Goal: Book appointment/travel/reservation

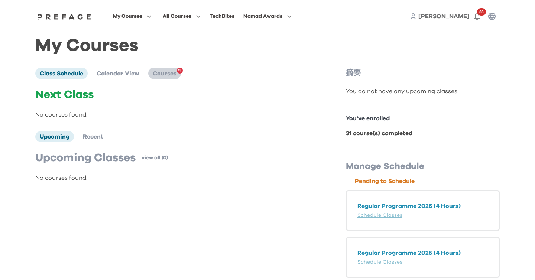
click at [171, 76] on span "Courses" at bounding box center [165, 74] width 24 height 6
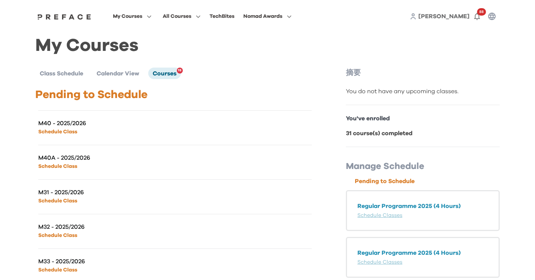
click at [62, 133] on link "Schedule Class" at bounding box center [57, 131] width 39 height 5
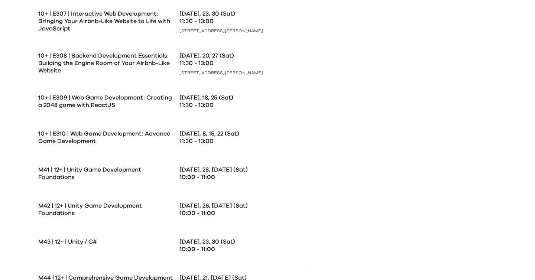
scroll to position [934, 0]
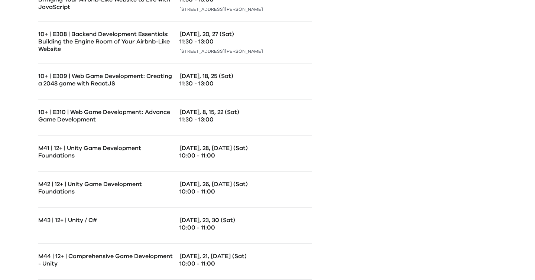
click at [193, 150] on p "[DATE], 28, [DATE] (Sat)" at bounding box center [246, 148] width 132 height 7
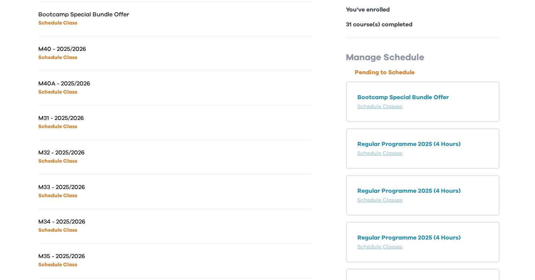
scroll to position [109, 0]
click at [61, 125] on link "Schedule Class" at bounding box center [57, 126] width 39 height 5
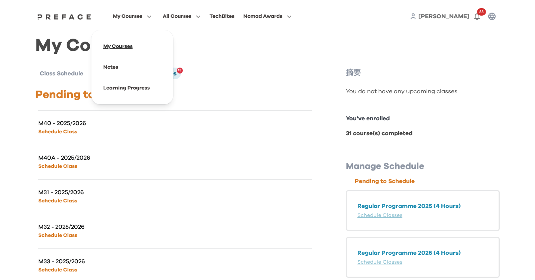
click at [116, 46] on span at bounding box center [132, 46] width 70 height 21
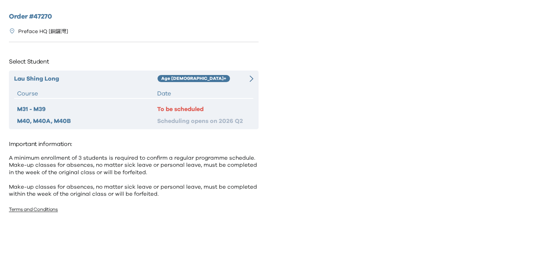
click at [251, 79] on icon at bounding box center [252, 78] width 4 height 7
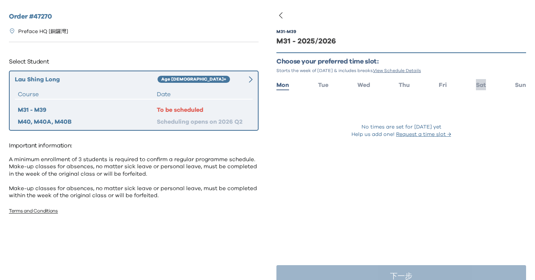
click at [480, 85] on span "Sat" at bounding box center [481, 85] width 10 height 6
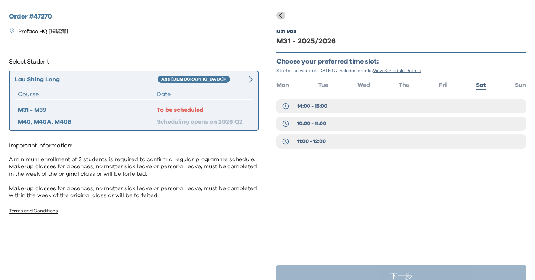
click at [282, 16] on icon "button" at bounding box center [281, 15] width 9 height 9
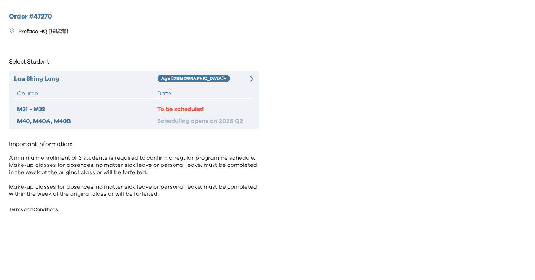
click at [296, 53] on div at bounding box center [402, 140] width 268 height 280
click at [197, 106] on div "To be scheduled" at bounding box center [203, 109] width 93 height 9
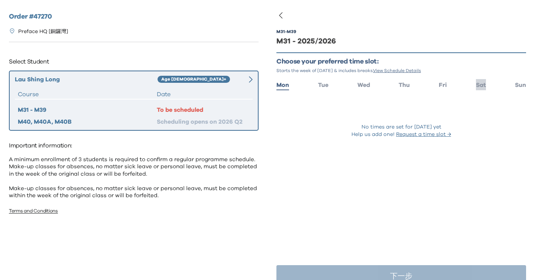
click at [484, 87] on span "Sat" at bounding box center [481, 85] width 10 height 6
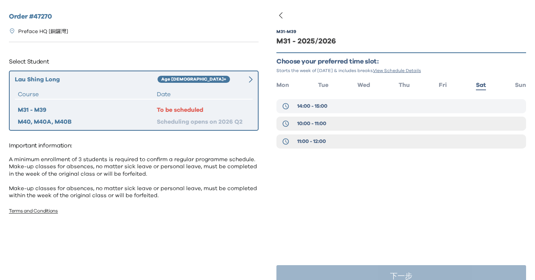
click at [306, 104] on span "14:00 - 15:00" at bounding box center [312, 106] width 30 height 7
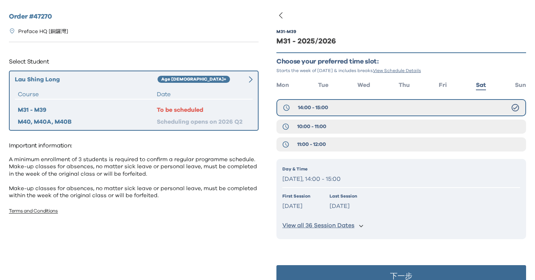
click at [35, 17] on h2 "Order # 47270" at bounding box center [134, 17] width 250 height 10
click at [307, 225] on p "View all 36 Session Dates" at bounding box center [319, 226] width 72 height 8
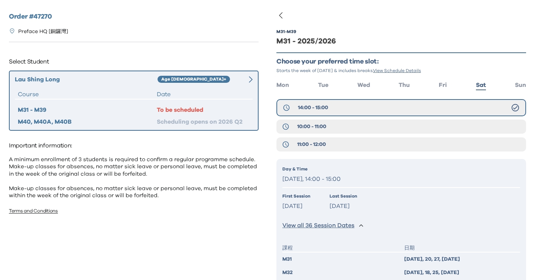
click at [281, 15] on icon "button" at bounding box center [281, 15] width 9 height 9
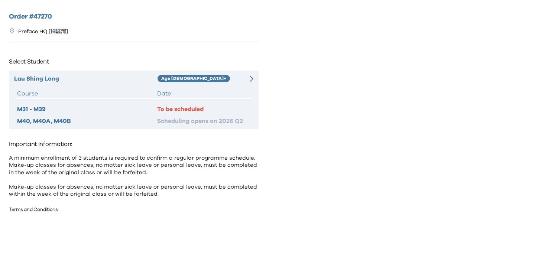
click at [34, 16] on h2 "Order # 47270" at bounding box center [134, 17] width 250 height 10
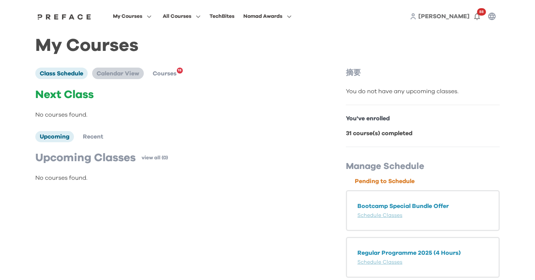
click at [107, 73] on span "Calendar View" at bounding box center [118, 74] width 43 height 6
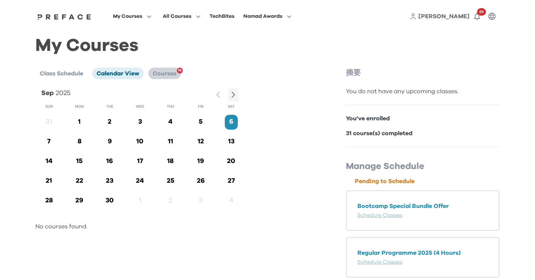
click at [161, 73] on span "Courses" at bounding box center [165, 74] width 24 height 6
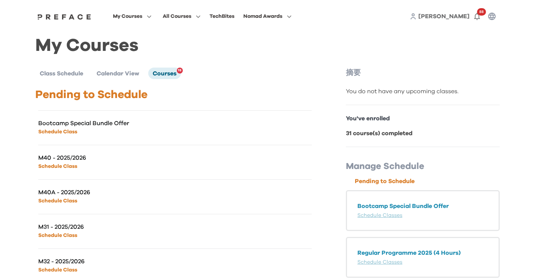
click at [64, 166] on link "Schedule Class" at bounding box center [57, 166] width 39 height 5
click at [68, 236] on link "Schedule Class" at bounding box center [57, 235] width 39 height 5
click at [63, 70] on li "Class Schedule" at bounding box center [61, 73] width 52 height 11
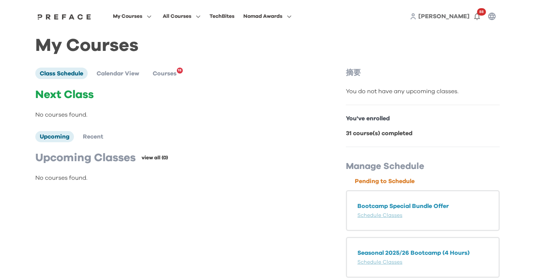
click at [160, 157] on link "view all (0)" at bounding box center [155, 157] width 26 height 7
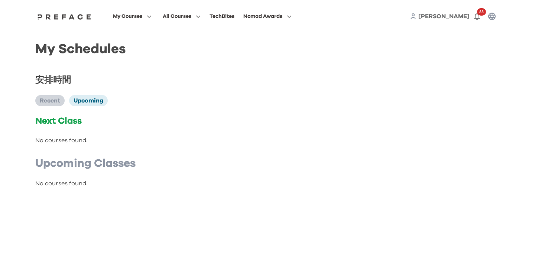
click at [52, 100] on span "Recent" at bounding box center [50, 101] width 20 height 6
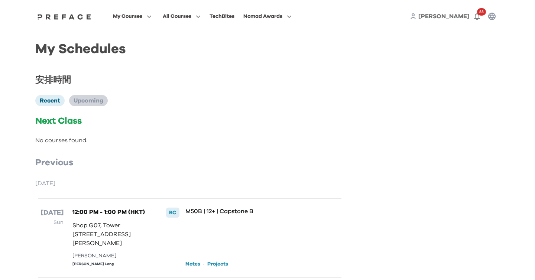
click at [84, 100] on span "Upcoming" at bounding box center [89, 101] width 30 height 6
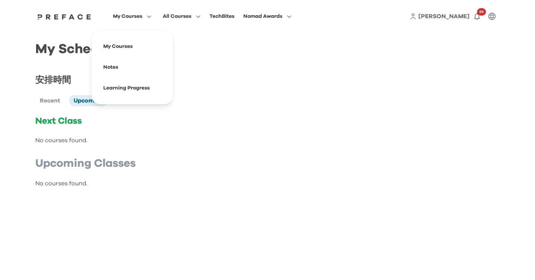
click at [138, 15] on span "My Courses" at bounding box center [127, 16] width 29 height 9
click at [121, 45] on span at bounding box center [132, 46] width 70 height 21
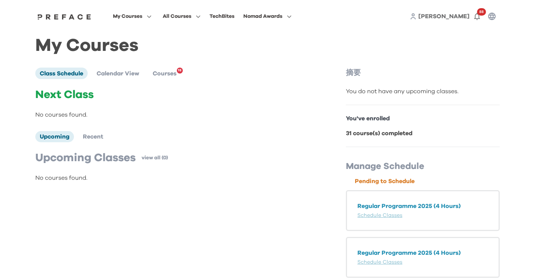
scroll to position [1, 0]
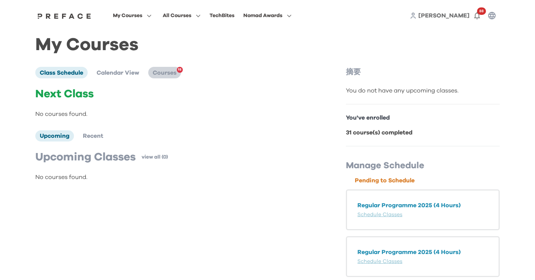
click at [171, 74] on span "Courses" at bounding box center [165, 73] width 24 height 6
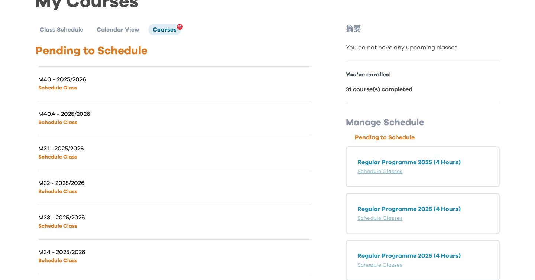
scroll to position [0, 0]
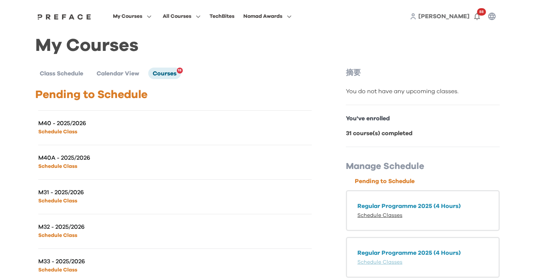
click at [393, 215] on link "Schedule Classes" at bounding box center [380, 215] width 45 height 5
